Goal: Task Accomplishment & Management: Manage account settings

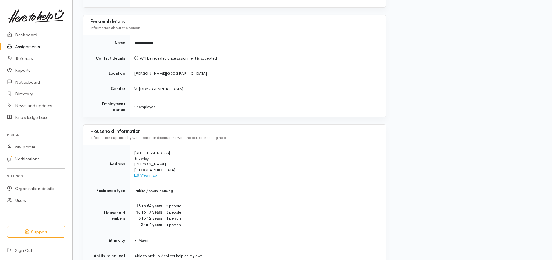
scroll to position [355, 0]
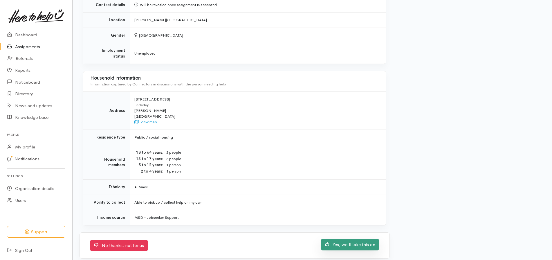
click at [344, 240] on link "Yes, we'll take this on" at bounding box center [350, 245] width 58 height 12
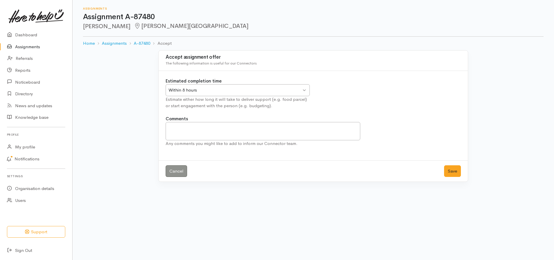
click at [302, 90] on div "Within 8 hours Within 8 hours" at bounding box center [238, 90] width 144 height 12
click at [454, 169] on button "Save" at bounding box center [452, 171] width 17 height 12
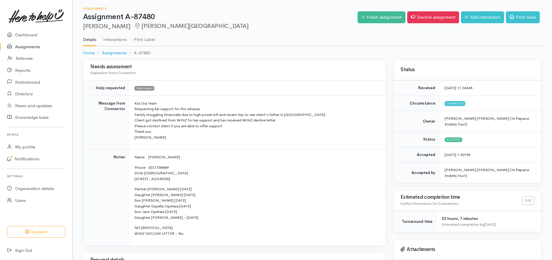
click at [454, 169] on td "[PERSON_NAME] [PERSON_NAME] (Te Papanui Enderly Trust)" at bounding box center [490, 172] width 101 height 21
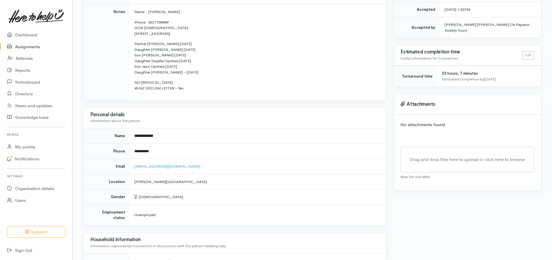
scroll to position [222, 0]
